Goal: Task Accomplishment & Management: Manage account settings

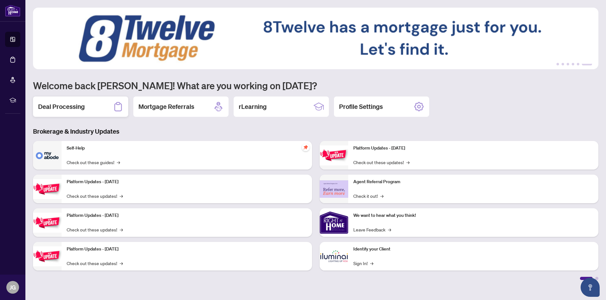
click at [72, 106] on h2 "Deal Processing" at bounding box center [61, 106] width 47 height 9
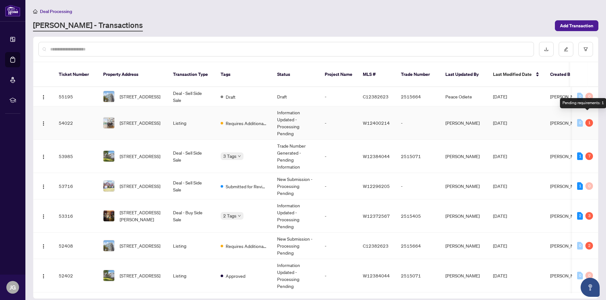
click at [587, 119] on div "1" at bounding box center [589, 123] width 8 height 8
click at [256, 120] on span "Requires Additional Docs" at bounding box center [246, 123] width 41 height 7
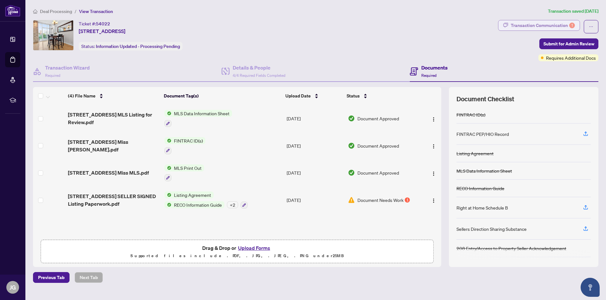
click at [532, 25] on div "Transaction Communication 1" at bounding box center [542, 25] width 64 height 10
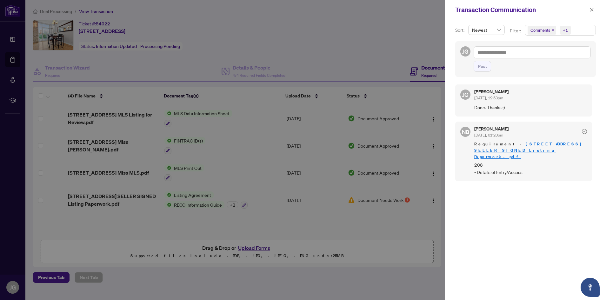
click at [455, 208] on div "[PERSON_NAME] [PERSON_NAME] [DATE], 12:53pm Done. Thanks :) NB [PERSON_NAME] [D…" at bounding box center [525, 188] width 141 height 215
click at [591, 7] on span "button" at bounding box center [591, 10] width 4 height 10
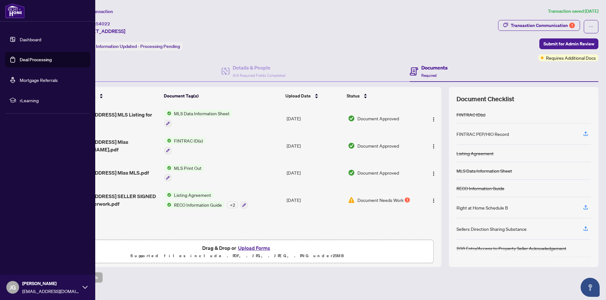
click at [28, 39] on link "Dashboard" at bounding box center [31, 39] width 22 height 6
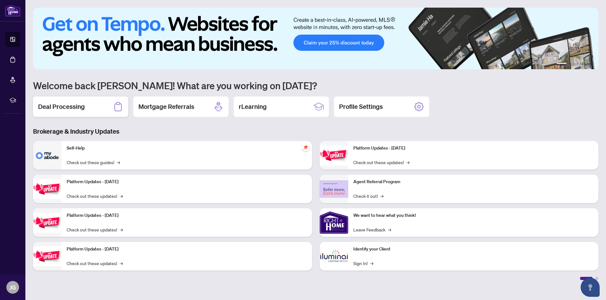
click at [78, 105] on h2 "Deal Processing" at bounding box center [61, 106] width 47 height 9
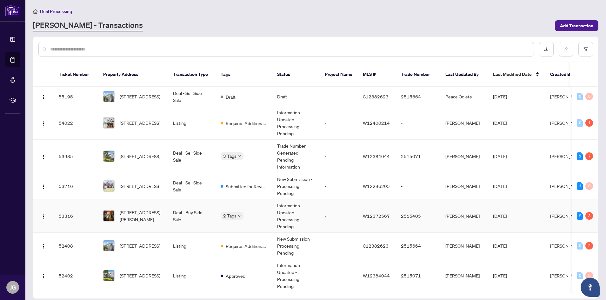
click at [197, 203] on td "Deal - Buy Side Sale" at bounding box center [192, 215] width 48 height 33
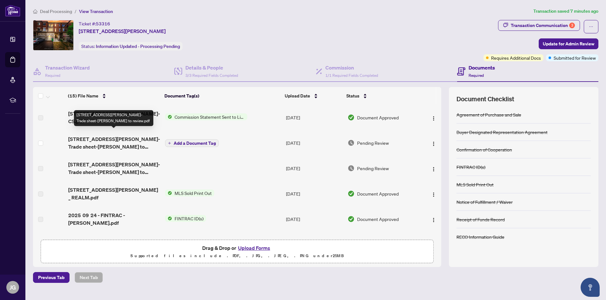
click at [123, 135] on span "[STREET_ADDRESS][PERSON_NAME]-Trade sheet-[PERSON_NAME] to review.pdf" at bounding box center [114, 142] width 92 height 15
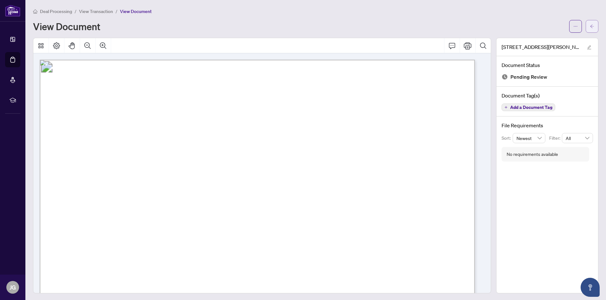
click at [589, 24] on icon "arrow-left" at bounding box center [591, 26] width 4 height 4
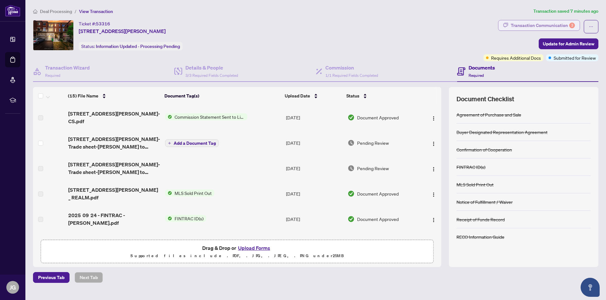
click at [538, 24] on div "Transaction Communication 3" at bounding box center [542, 25] width 64 height 10
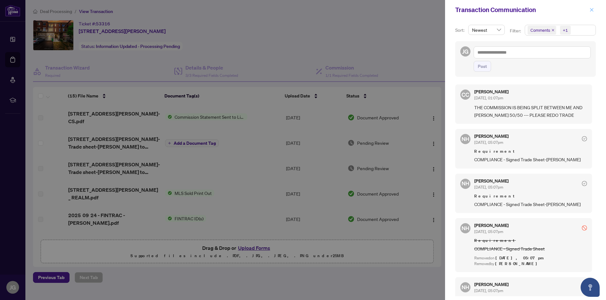
click at [591, 8] on icon "close" at bounding box center [591, 10] width 4 height 4
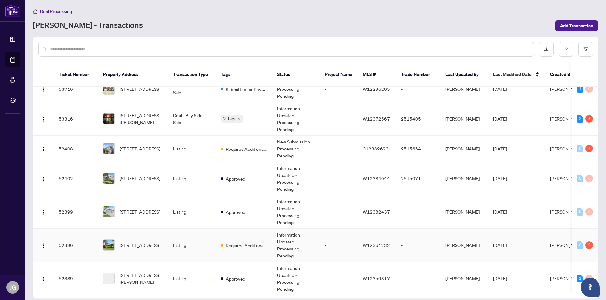
scroll to position [127, 0]
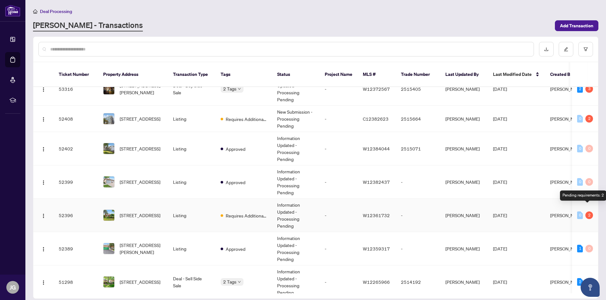
click at [588, 211] on div "2" at bounding box center [589, 215] width 8 height 8
click at [237, 212] on span "Requires Additional Docs" at bounding box center [246, 215] width 41 height 7
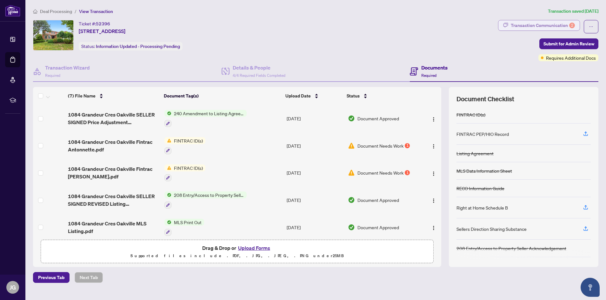
click at [545, 23] on div "Transaction Communication 2" at bounding box center [542, 25] width 64 height 10
